Goal: Information Seeking & Learning: Learn about a topic

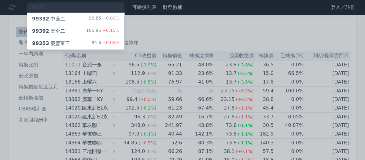
type input "9939"
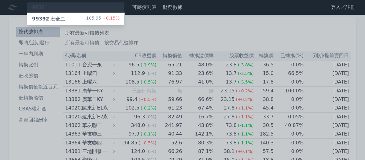
click at [86, 18] on div "99392 宏全二 105.95 +0.15%" at bounding box center [75, 19] width 97 height 12
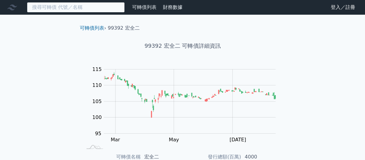
click at [90, 4] on input at bounding box center [76, 7] width 98 height 10
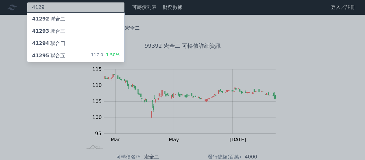
type input "4129"
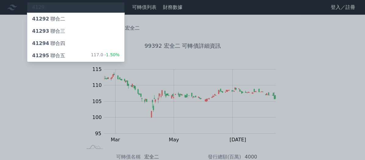
click at [60, 54] on div "41295 聯合五" at bounding box center [48, 55] width 33 height 7
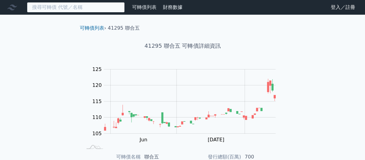
click at [82, 9] on input at bounding box center [76, 7] width 98 height 10
click at [80, 7] on input at bounding box center [76, 7] width 98 height 10
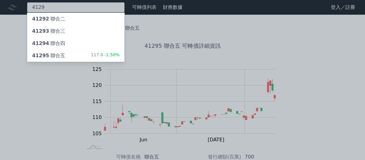
type input "4129"
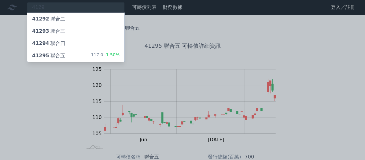
click at [75, 43] on div "41294 聯合四" at bounding box center [75, 43] width 97 height 12
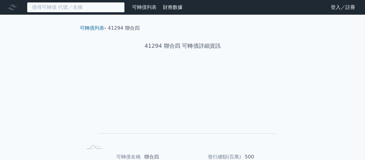
click at [83, 5] on input at bounding box center [76, 7] width 98 height 10
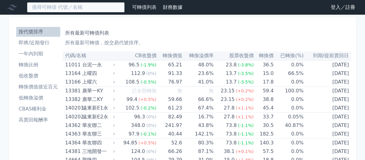
click at [84, 6] on input at bounding box center [76, 7] width 98 height 10
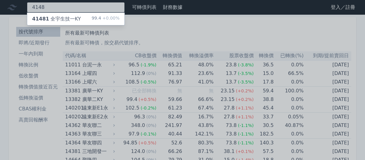
type input "4148"
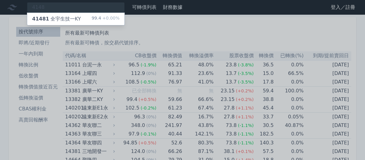
click at [73, 17] on div "41481 全宇生技一KY" at bounding box center [56, 18] width 49 height 7
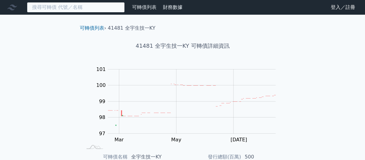
click at [72, 7] on input at bounding box center [76, 7] width 98 height 10
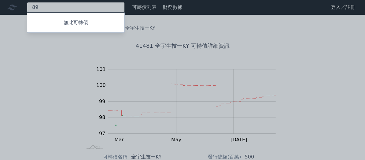
type input "8"
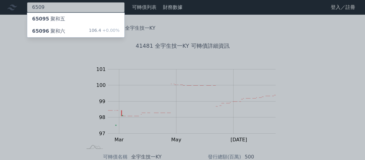
type input "6509"
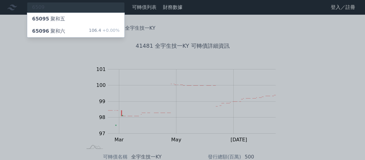
click at [65, 28] on div "65096 聚和六 106.4 +0.00%" at bounding box center [75, 31] width 97 height 12
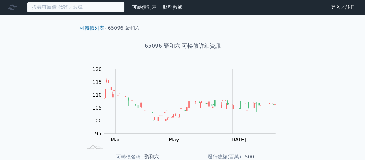
click at [86, 10] on input at bounding box center [76, 7] width 98 height 10
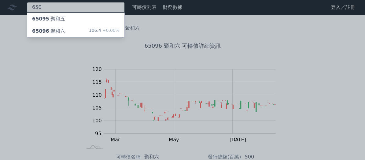
type input "650"
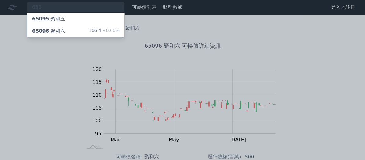
click at [67, 15] on div "65095 聚和五" at bounding box center [75, 19] width 97 height 12
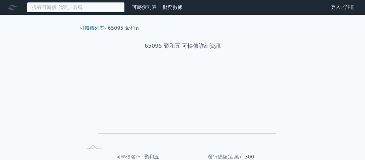
click at [82, 9] on input at bounding box center [76, 7] width 98 height 10
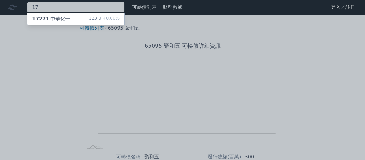
type input "1"
